Goal: Task Accomplishment & Management: Manage account settings

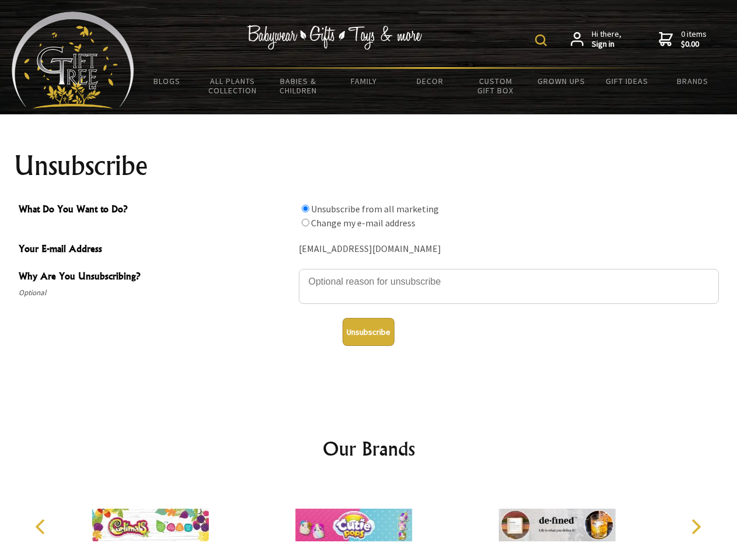
click at [543, 40] on img at bounding box center [541, 40] width 12 height 12
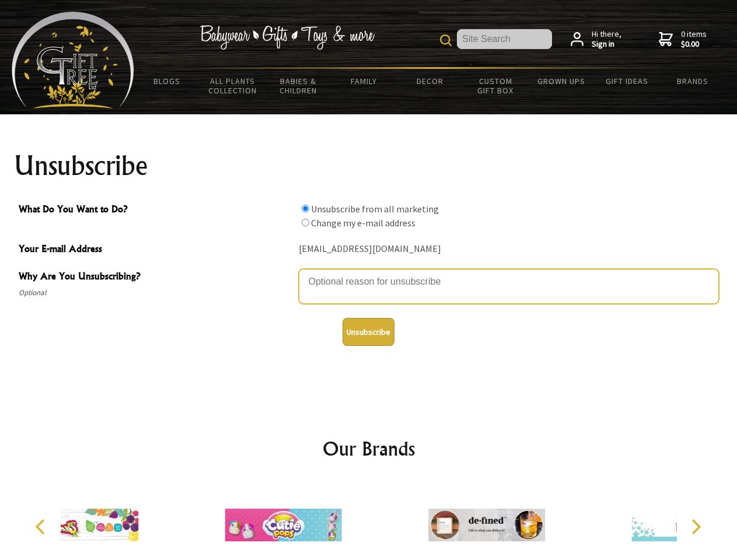
click at [369, 273] on textarea "Why Are You Unsubscribing?" at bounding box center [509, 286] width 420 height 35
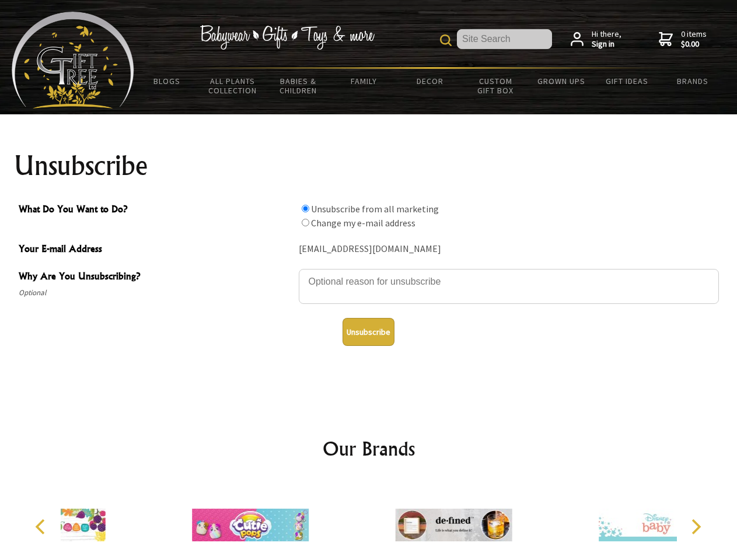
click at [305, 208] on input "What Do You Want to Do?" at bounding box center [306, 209] width 8 height 8
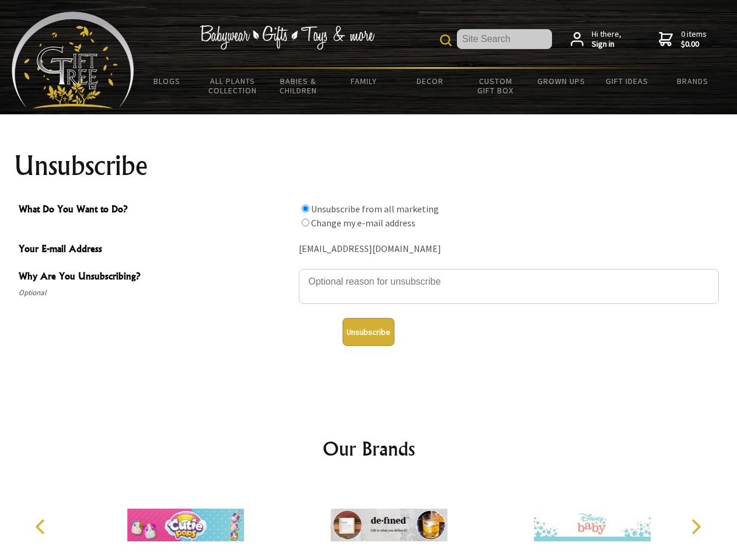
click at [305, 222] on input "What Do You Want to Do?" at bounding box center [306, 223] width 8 height 8
radio input "true"
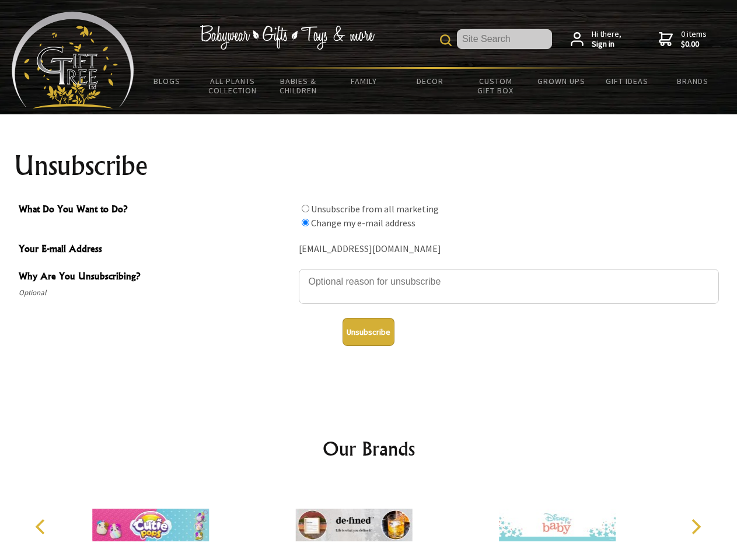
click at [368, 332] on button "Unsubscribe" at bounding box center [369, 332] width 52 height 28
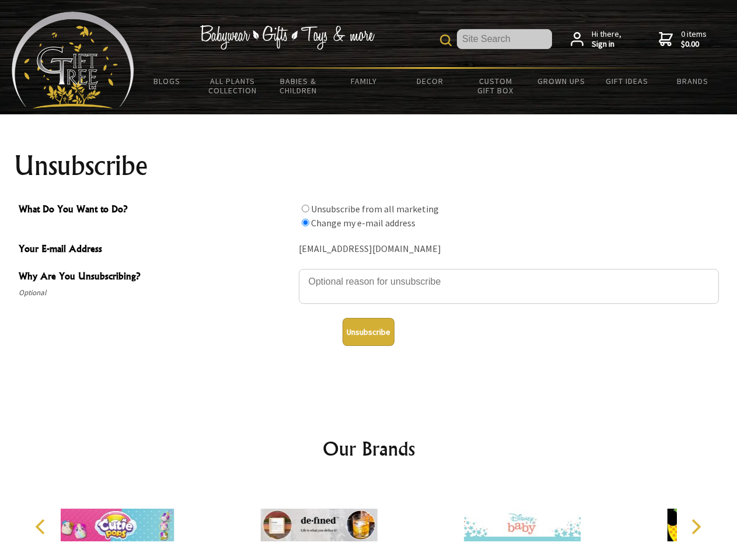
click at [42, 527] on icon "Previous" at bounding box center [41, 526] width 15 height 15
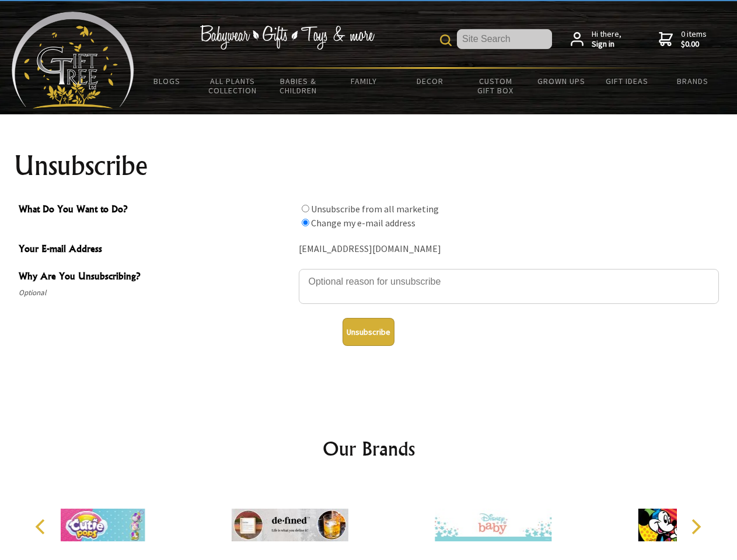
click at [696, 527] on icon "Next" at bounding box center [695, 526] width 15 height 15
